Goal: Task Accomplishment & Management: Manage account settings

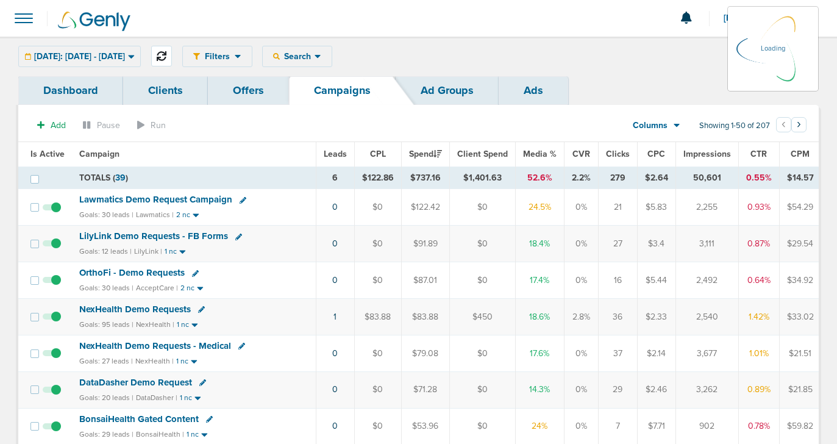
click at [166, 57] on icon at bounding box center [162, 56] width 10 height 10
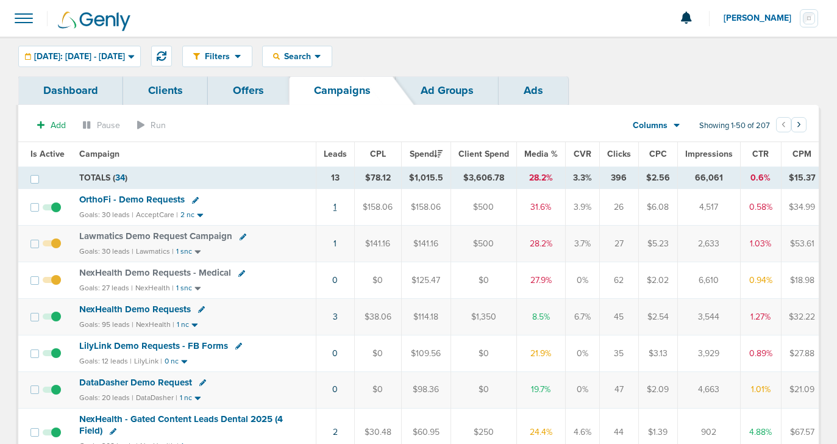
click at [334, 208] on link "1" at bounding box center [334, 207] width 3 height 10
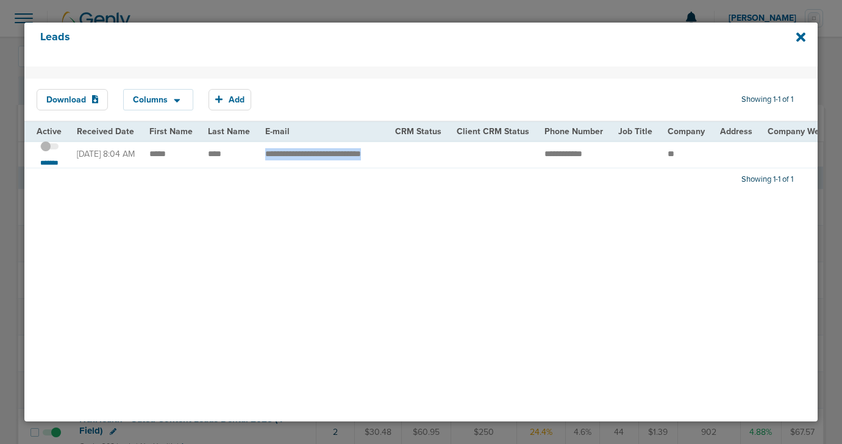
drag, startPoint x: 260, startPoint y: 155, endPoint x: 408, endPoint y: 149, distance: 148.2
copy tr "**********"
click at [52, 152] on span at bounding box center [49, 152] width 18 height 0
click at [49, 148] on input "checkbox" at bounding box center [49, 148] width 0 height 0
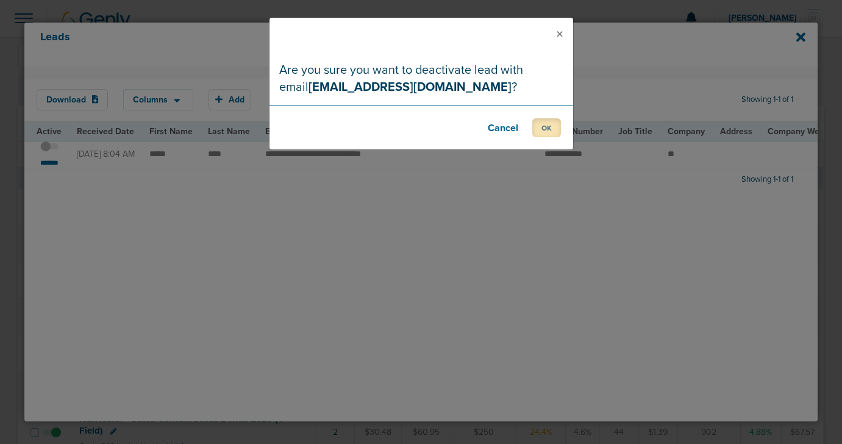
click at [551, 126] on button "OK" at bounding box center [546, 127] width 29 height 19
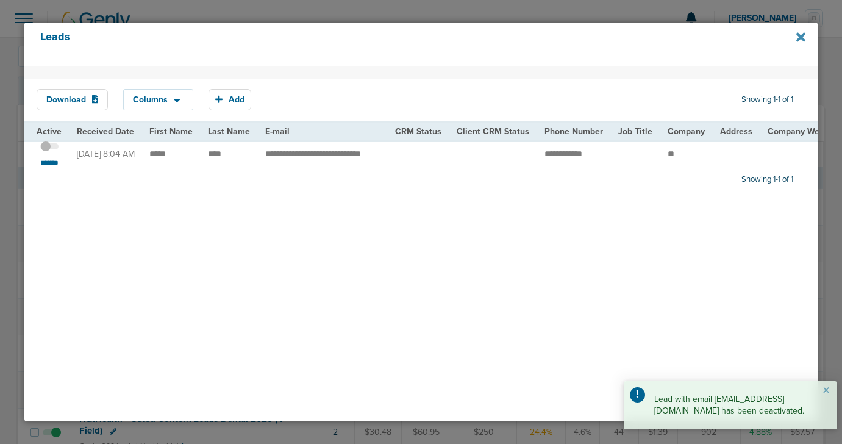
click at [798, 36] on icon at bounding box center [800, 36] width 9 height 9
click at [801, 35] on icon at bounding box center [800, 36] width 9 height 9
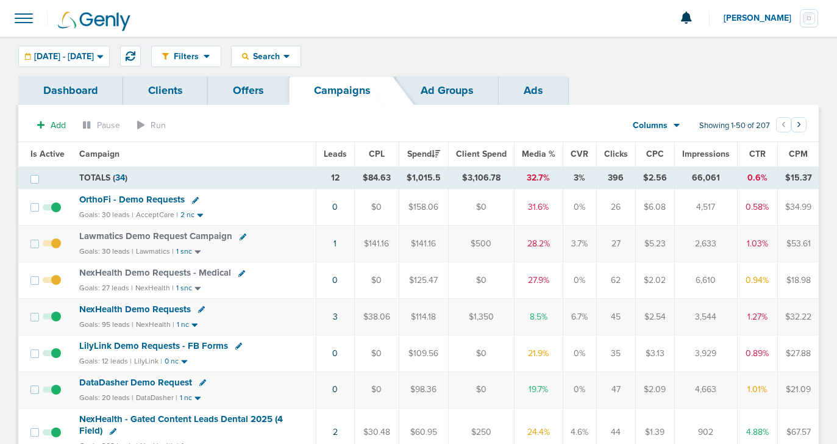
scroll to position [42, 0]
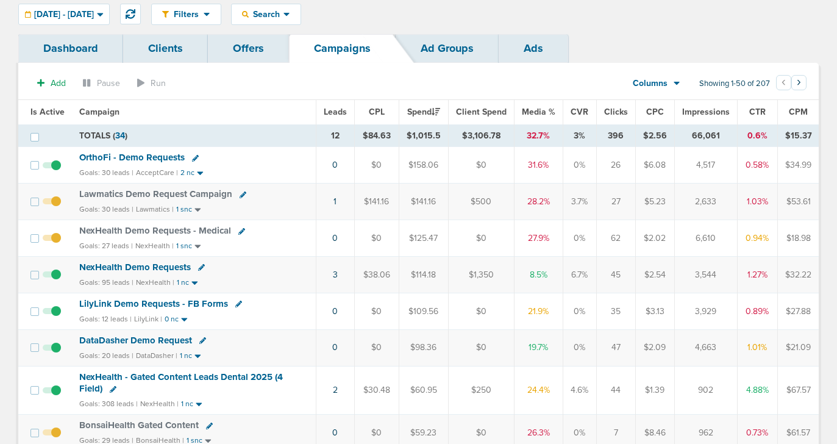
click at [151, 157] on span "OrthoFi - Demo Requests" at bounding box center [131, 157] width 105 height 11
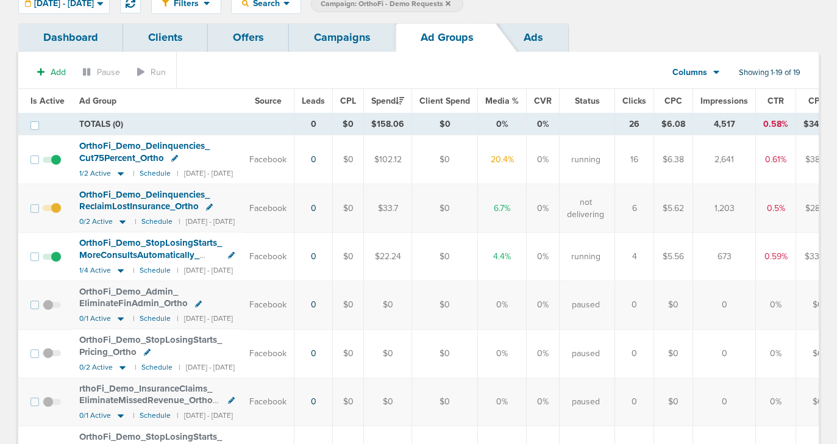
click at [335, 38] on link "Campaigns" at bounding box center [342, 37] width 107 height 29
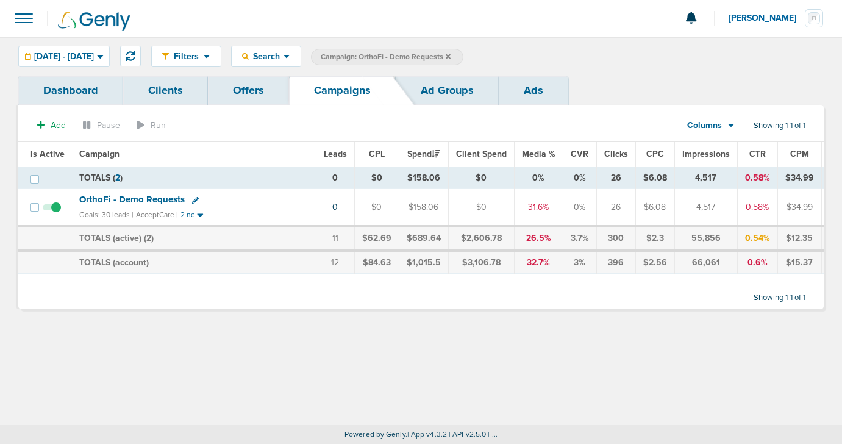
click at [450, 55] on icon at bounding box center [448, 56] width 5 height 5
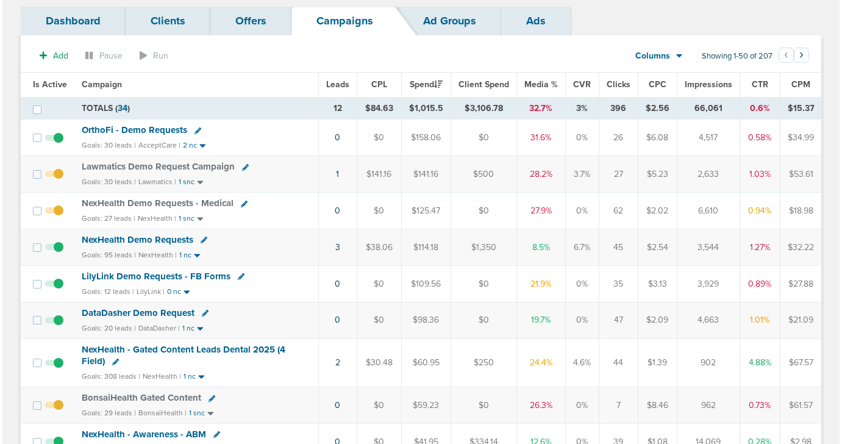
scroll to position [69, 0]
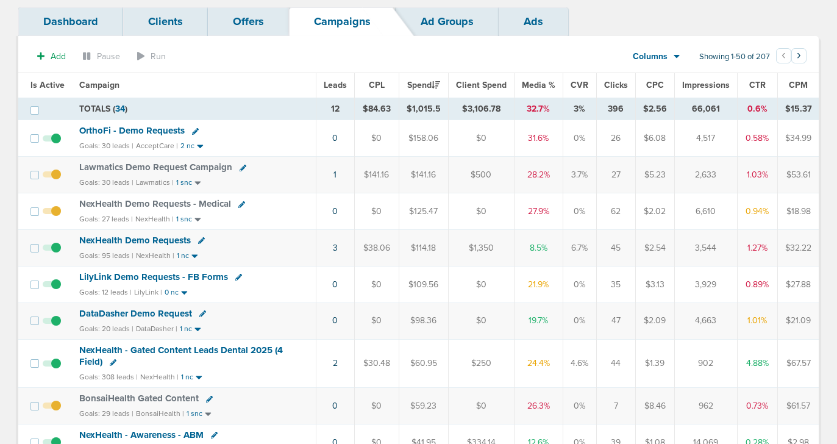
click at [240, 166] on icon at bounding box center [243, 168] width 7 height 7
select select
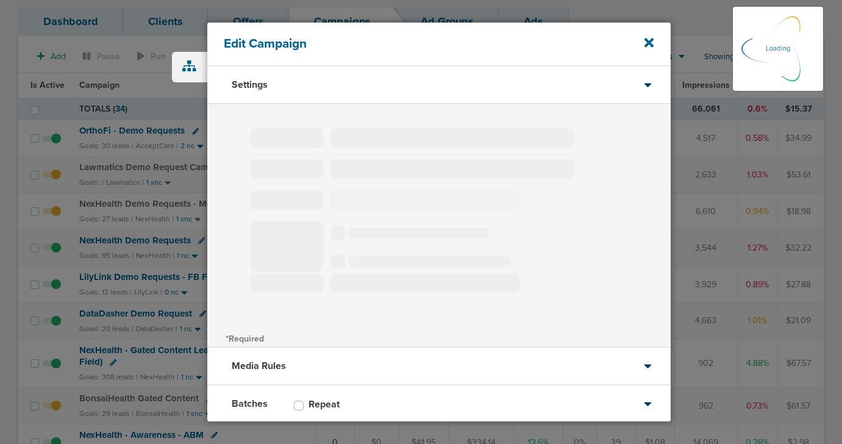
type input "Lawmatics Demo Request Campaign"
select select "Leads"
radio input "true"
select select "readWrite"
select select "1"
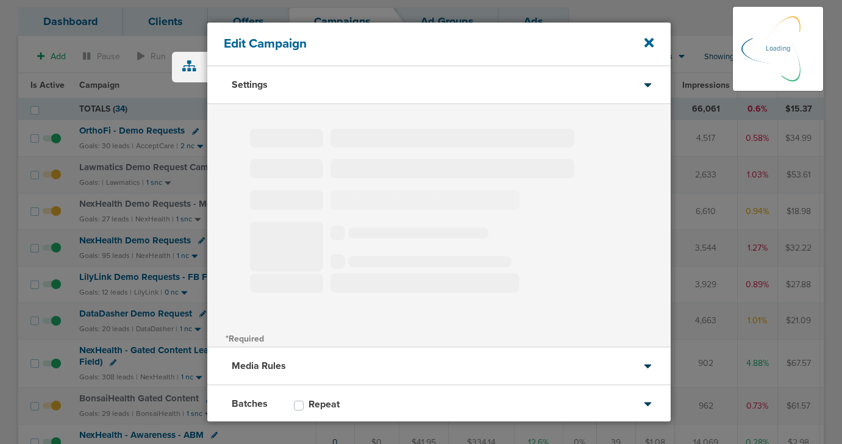
select select "1"
select select "2"
select select "3"
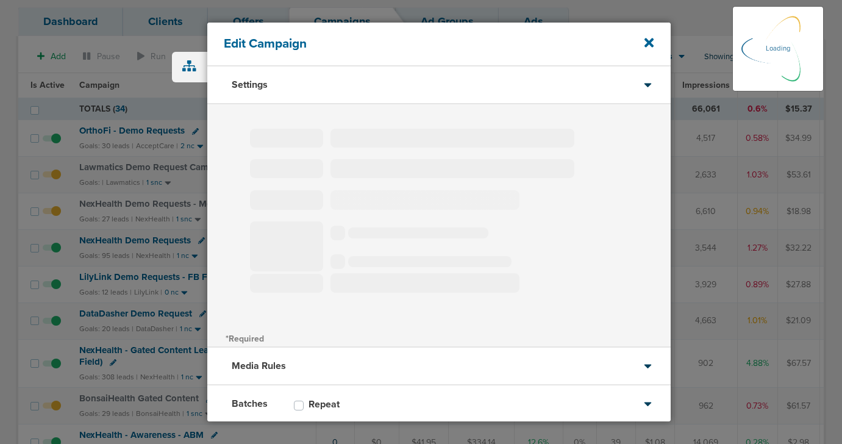
select select "4"
select select "6"
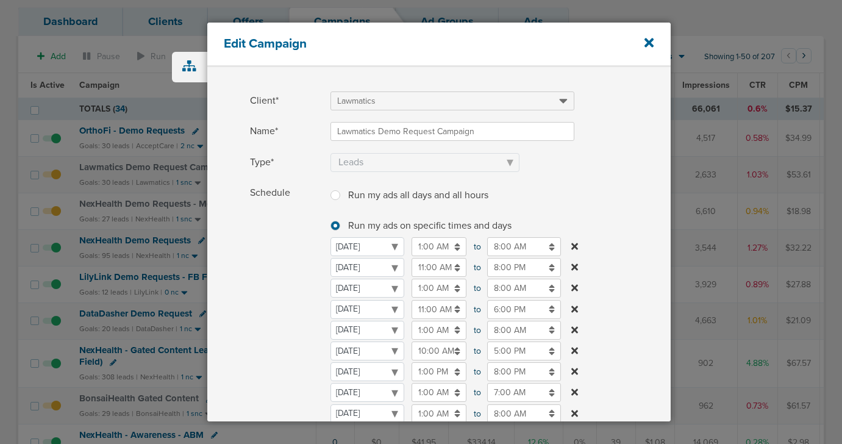
scroll to position [49, 0]
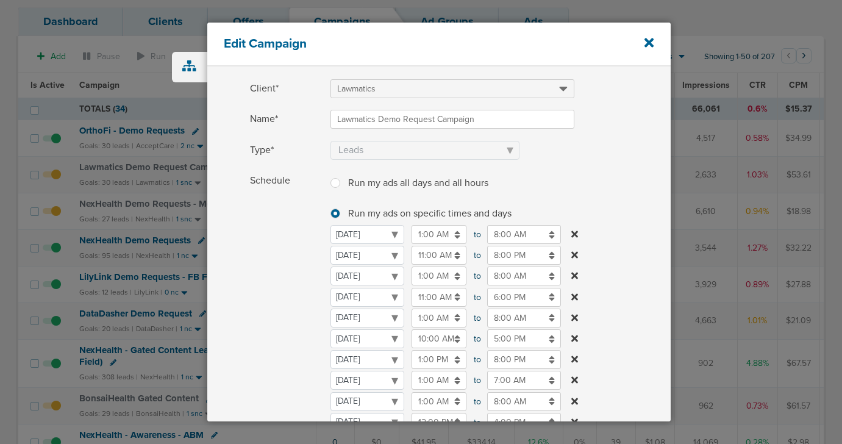
click at [432, 297] on input "11:00 AM" at bounding box center [438, 297] width 55 height 19
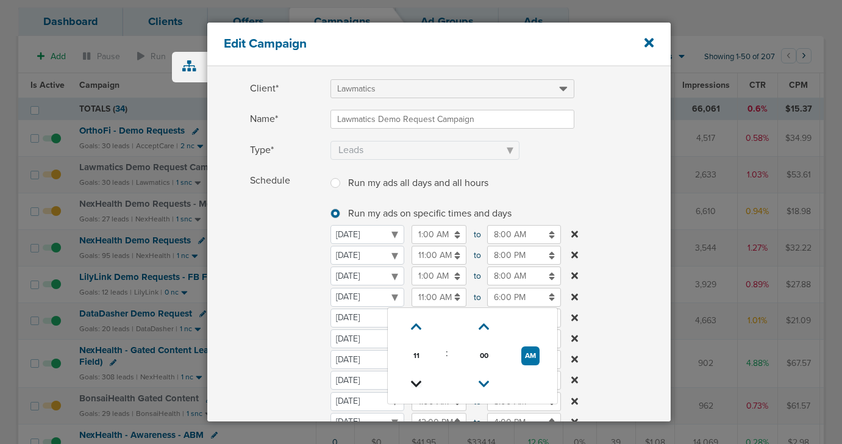
click at [414, 385] on icon at bounding box center [416, 383] width 11 height 7
type input "9:00 AM"
click at [282, 319] on span "Schedule" at bounding box center [286, 330] width 73 height 318
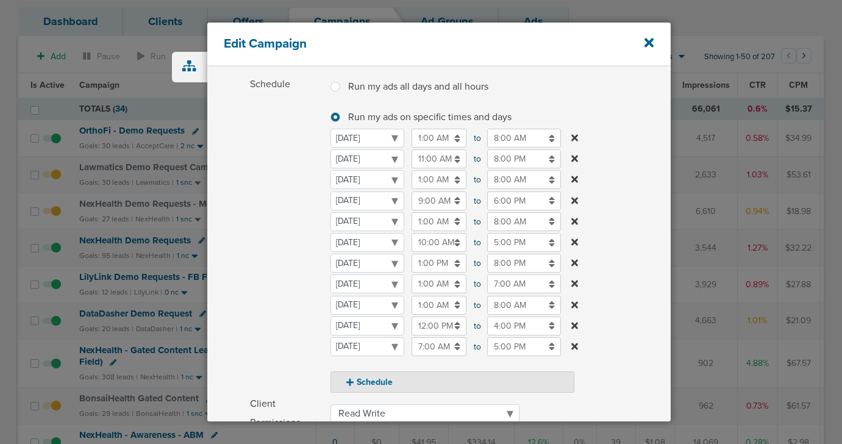
scroll to position [145, 0]
click at [509, 201] on input "6:00 PM" at bounding box center [524, 201] width 74 height 19
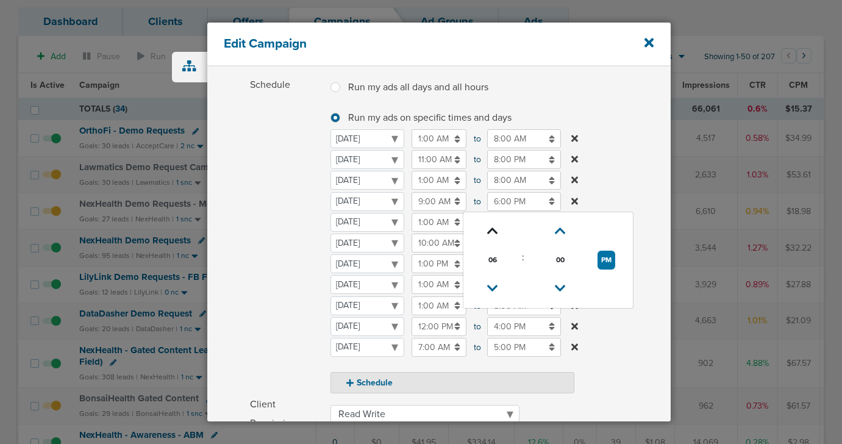
click at [497, 229] on link at bounding box center [491, 231] width 21 height 19
type input "9:00 PM"
click at [288, 259] on span "Schedule" at bounding box center [286, 235] width 73 height 318
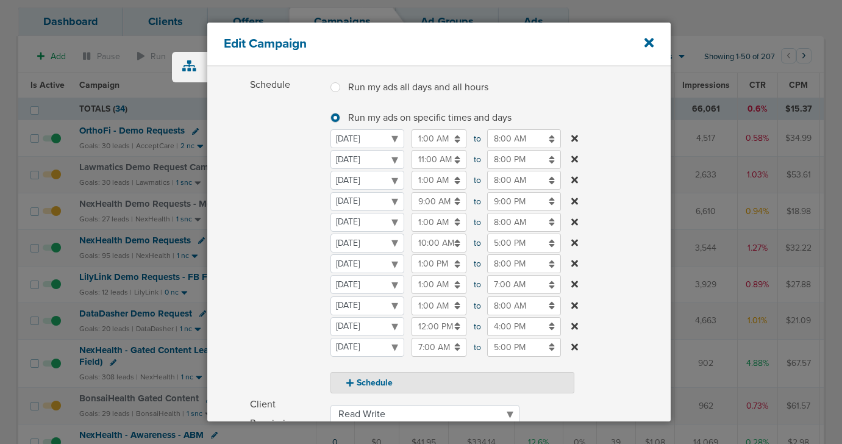
scroll to position [357, 0]
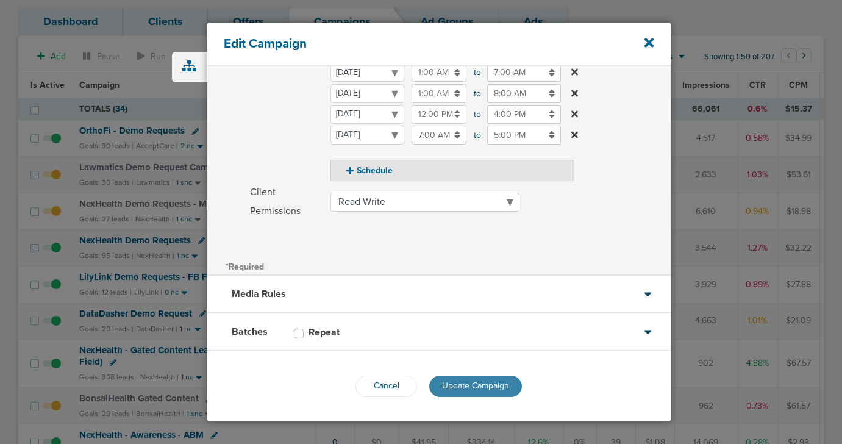
click at [468, 391] on span "Update Campaign" at bounding box center [475, 385] width 67 height 10
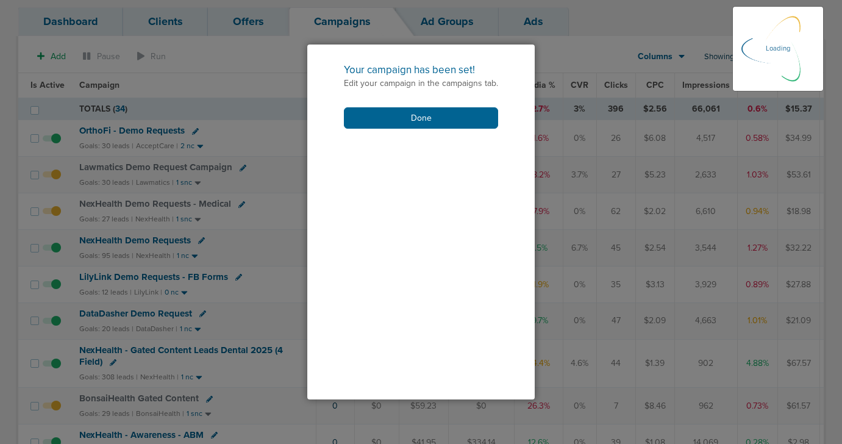
scroll to position [318, 0]
click at [450, 108] on button "Done" at bounding box center [421, 117] width 154 height 21
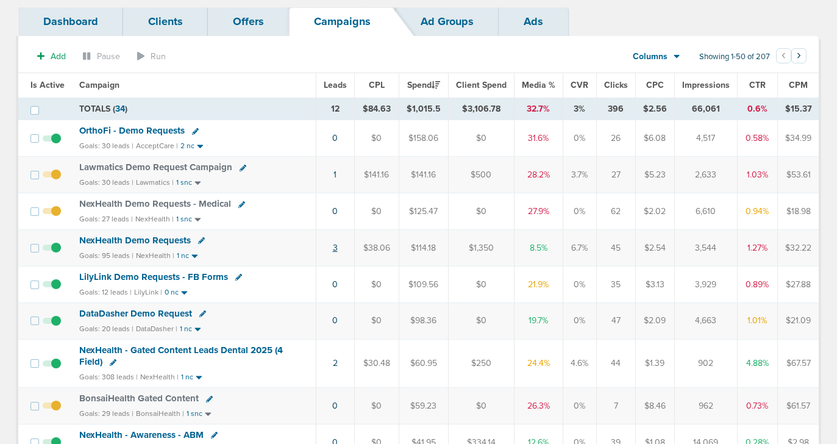
click at [334, 248] on link "3" at bounding box center [335, 248] width 5 height 10
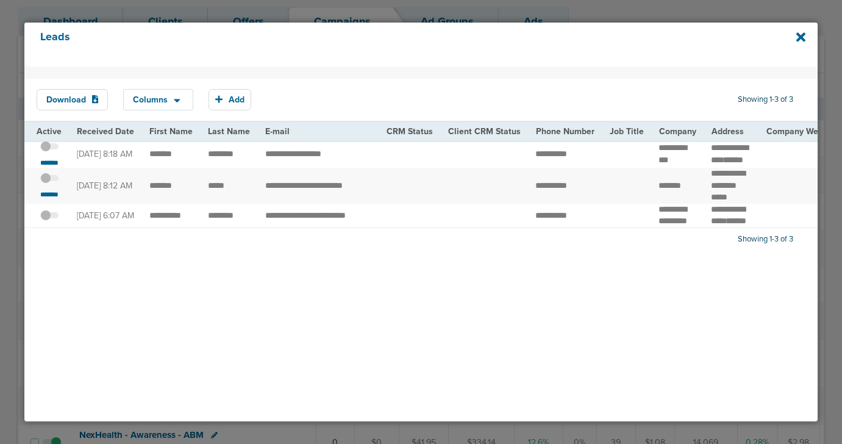
click at [55, 152] on span at bounding box center [49, 152] width 18 height 0
click at [49, 148] on input "checkbox" at bounding box center [49, 148] width 0 height 0
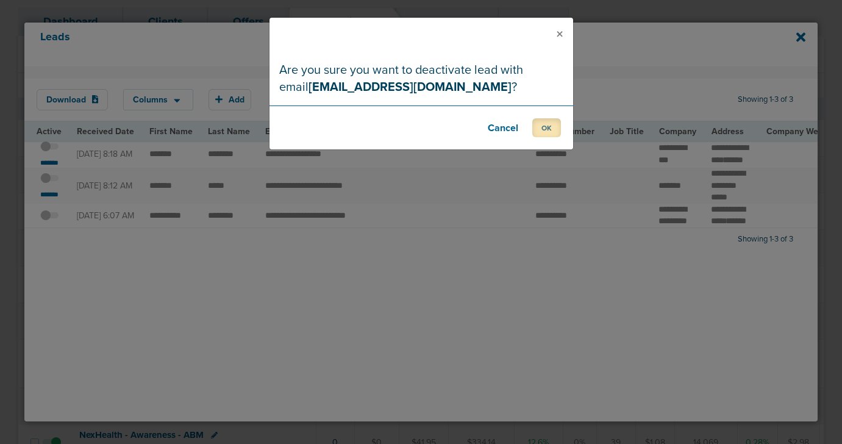
click at [540, 127] on button "OK" at bounding box center [546, 127] width 29 height 19
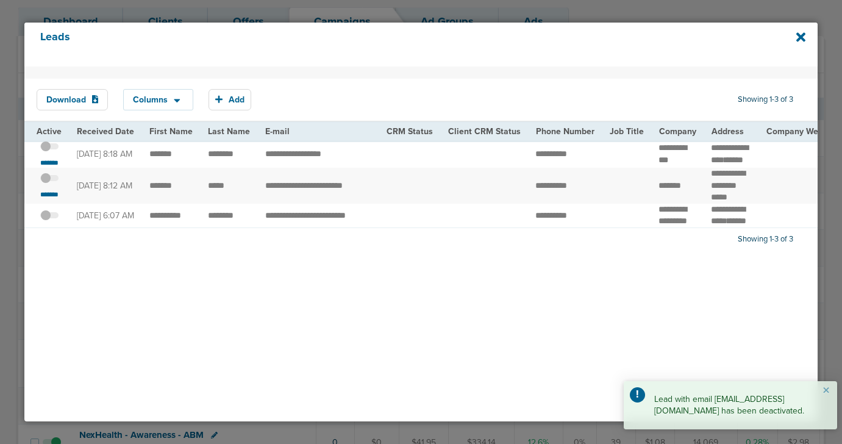
drag, startPoint x: 138, startPoint y: 194, endPoint x: 230, endPoint y: 196, distance: 92.1
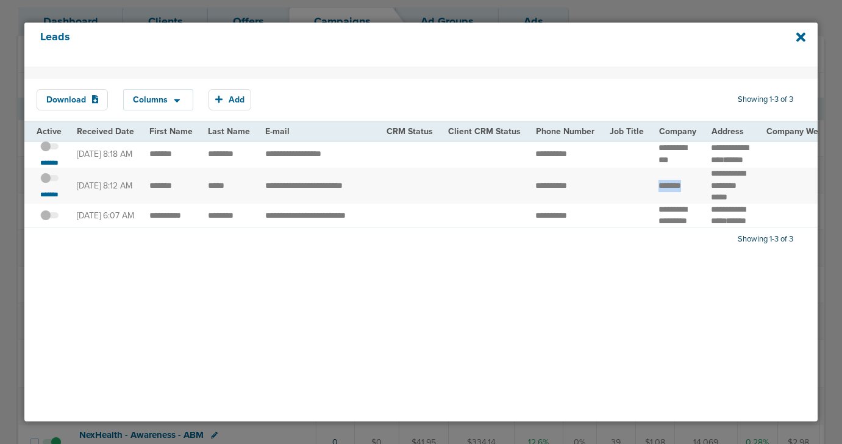
drag, startPoint x: 686, startPoint y: 199, endPoint x: 643, endPoint y: 197, distance: 43.3
click at [651, 197] on td "*******" at bounding box center [677, 186] width 52 height 36
click at [797, 39] on icon at bounding box center [800, 36] width 9 height 9
click at [800, 38] on icon at bounding box center [800, 36] width 9 height 9
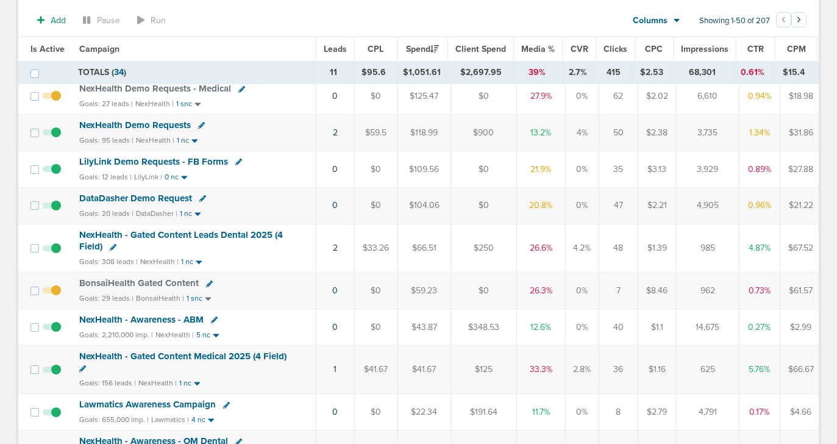
scroll to position [190, 0]
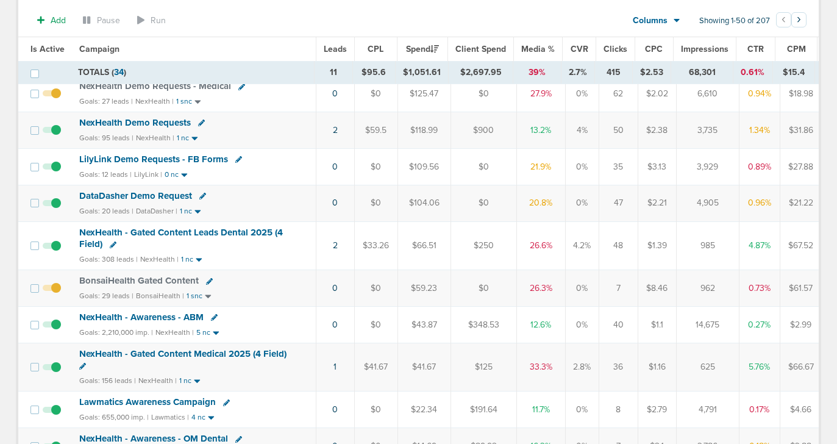
click at [53, 294] on span at bounding box center [52, 294] width 18 height 0
click at [52, 291] on input "checkbox" at bounding box center [52, 291] width 0 height 0
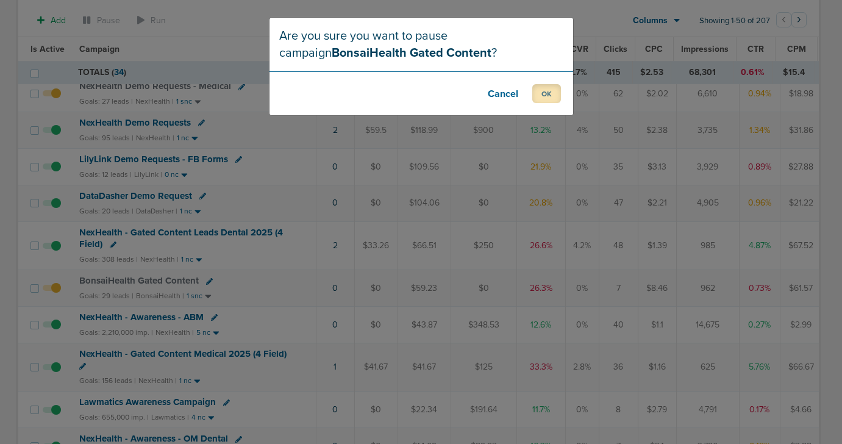
click at [558, 96] on button "OK" at bounding box center [546, 93] width 29 height 19
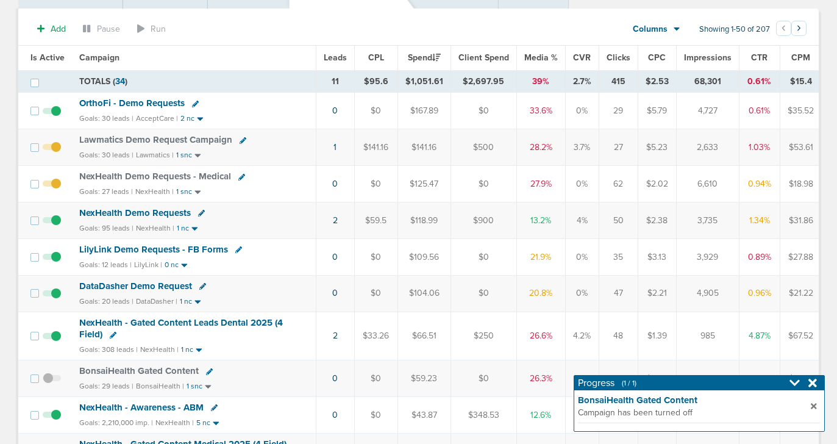
scroll to position [97, 0]
click at [55, 116] on span at bounding box center [52, 116] width 18 height 0
click at [52, 113] on input "checkbox" at bounding box center [52, 113] width 0 height 0
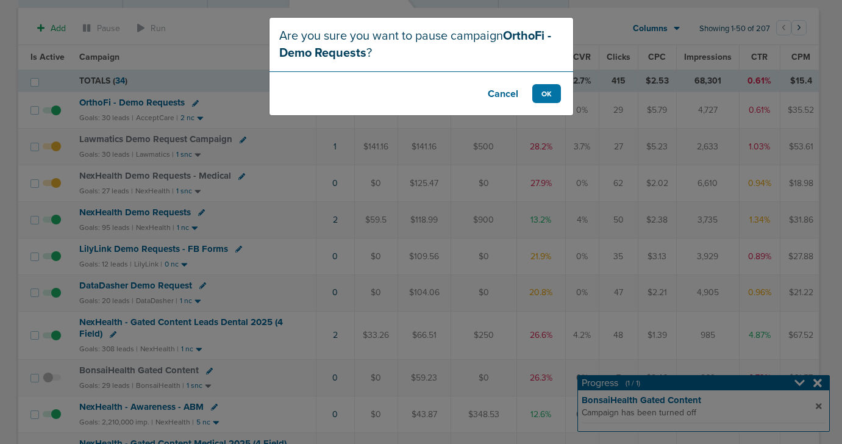
click at [492, 95] on button "Cancel" at bounding box center [502, 93] width 49 height 19
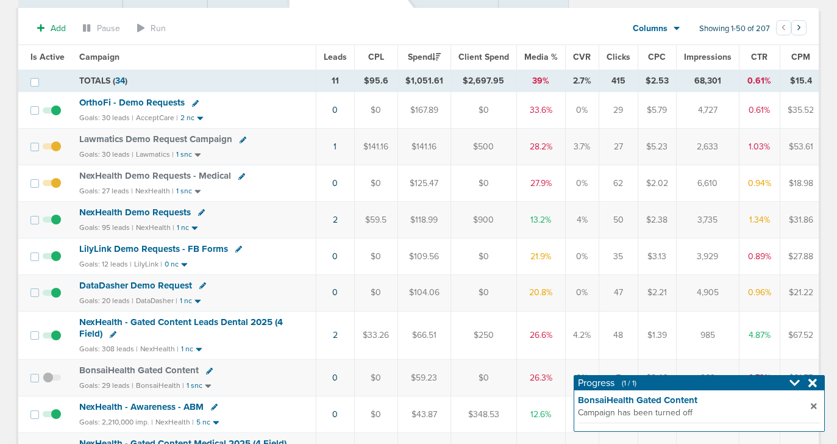
click at [155, 108] on div "OrthoFi - Demo Requests" at bounding box center [193, 103] width 229 height 12
click at [151, 102] on span "OrthoFi - Demo Requests" at bounding box center [131, 102] width 105 height 11
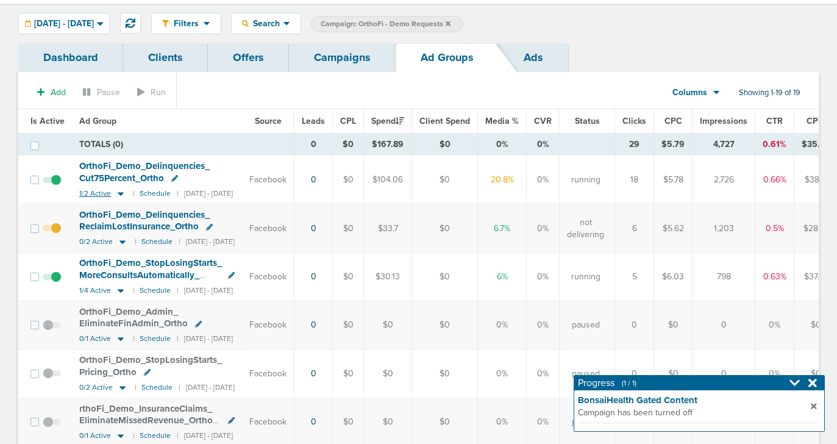
click at [118, 194] on icon at bounding box center [121, 194] width 6 height 4
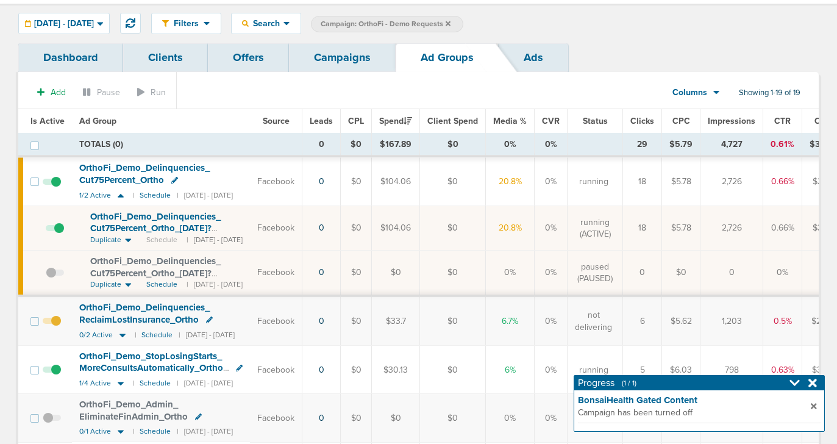
click at [130, 224] on span "OrthoFi_ Demo_ Delinquencies_ Cut75Percent_ Ortho_ 10.13.25?id=174&cmp_ id=9658…" at bounding box center [155, 228] width 130 height 35
